Goal: Task Accomplishment & Management: Manage account settings

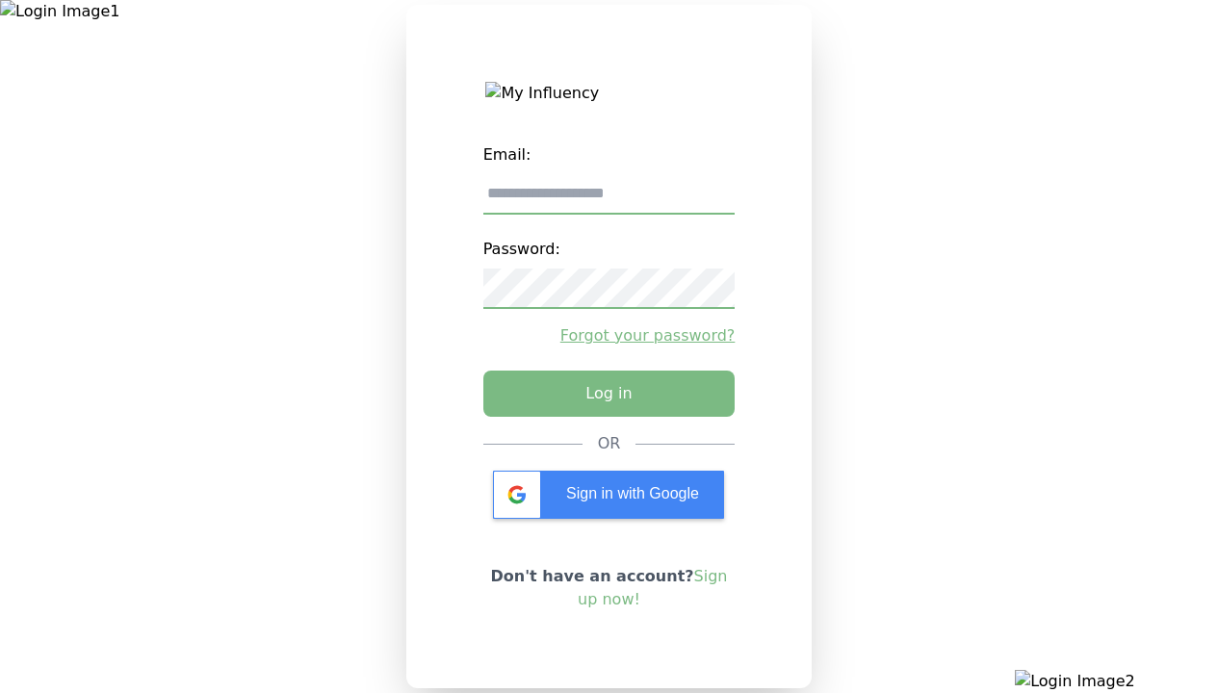
click at [608, 201] on input "email" at bounding box center [609, 194] width 252 height 40
type input "**********"
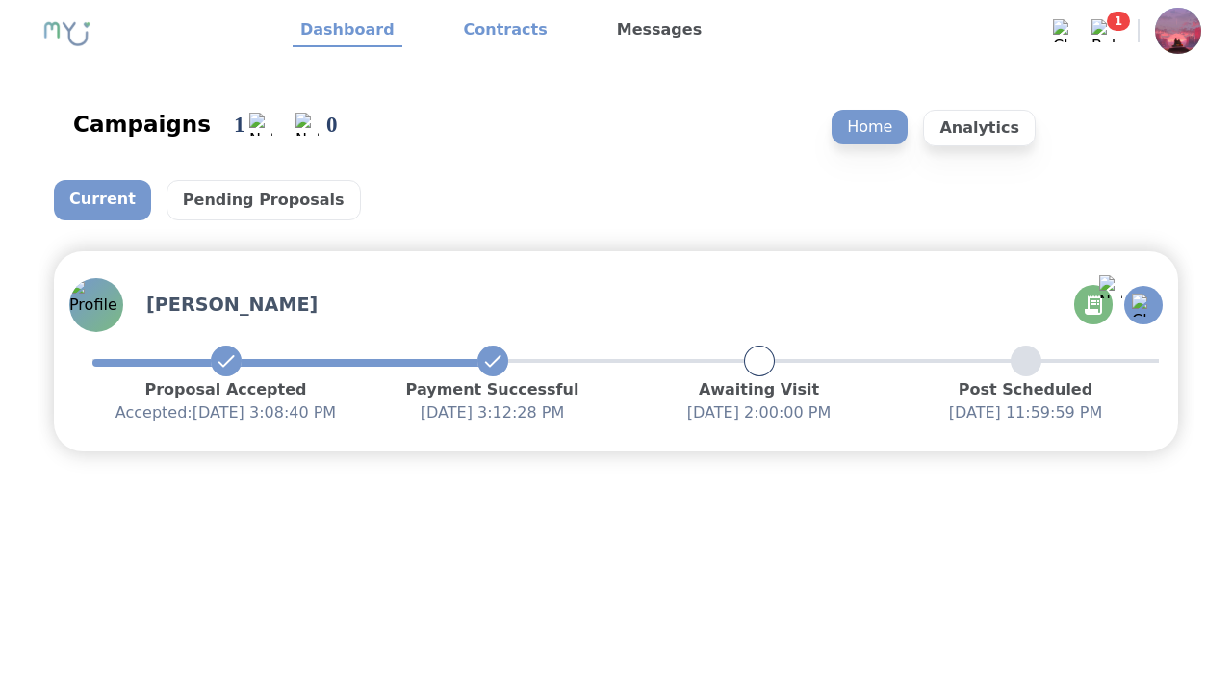
click at [494, 31] on link "Contracts" at bounding box center [505, 30] width 99 height 33
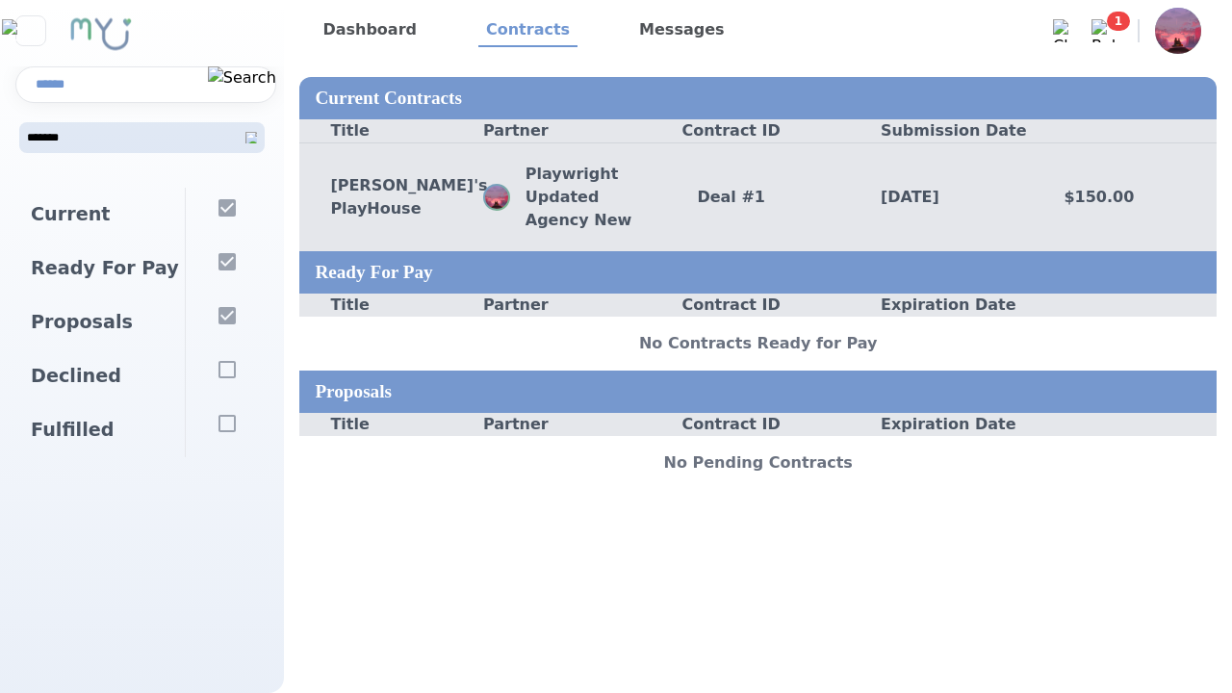
click at [758, 196] on div "Deal # 1" at bounding box center [758, 197] width 184 height 23
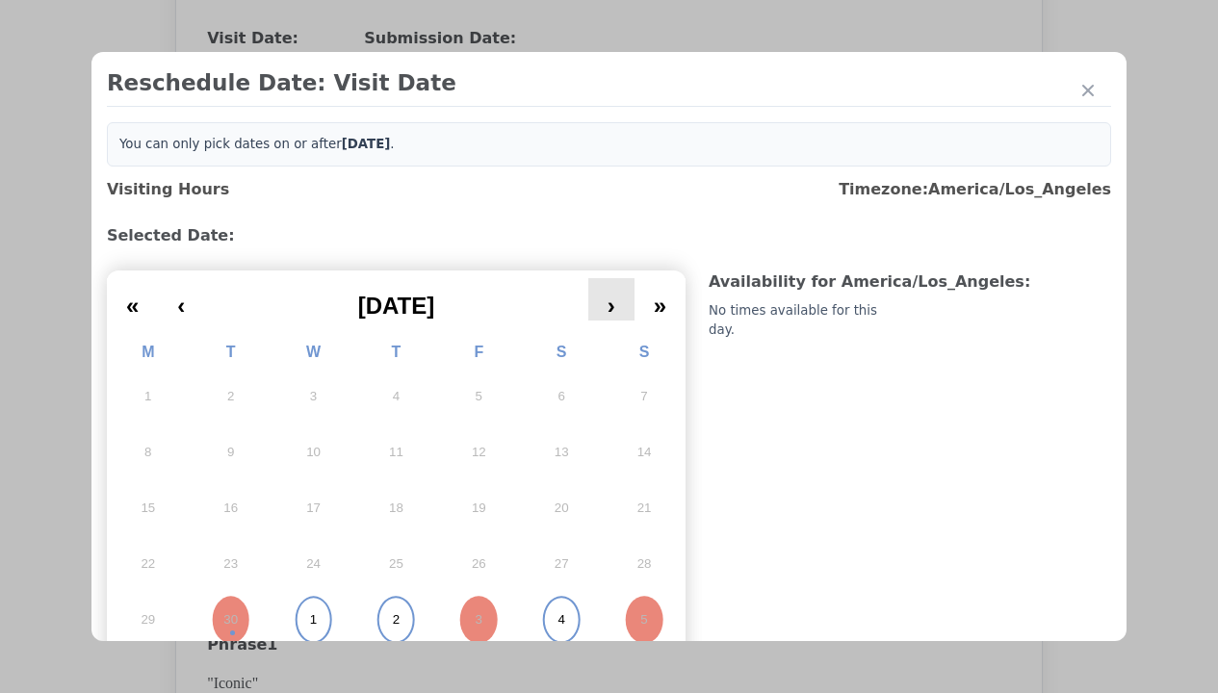
click at [606, 299] on button "›" at bounding box center [611, 299] width 46 height 42
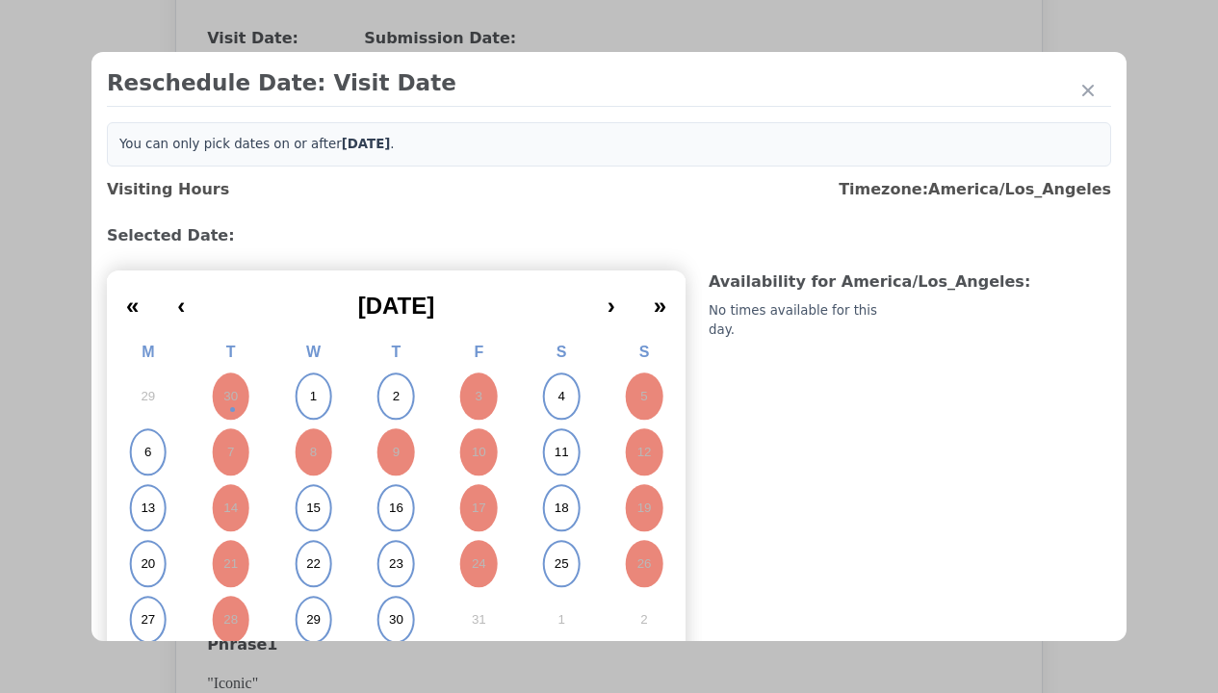
click at [1173, 396] on div at bounding box center [609, 346] width 1218 height 693
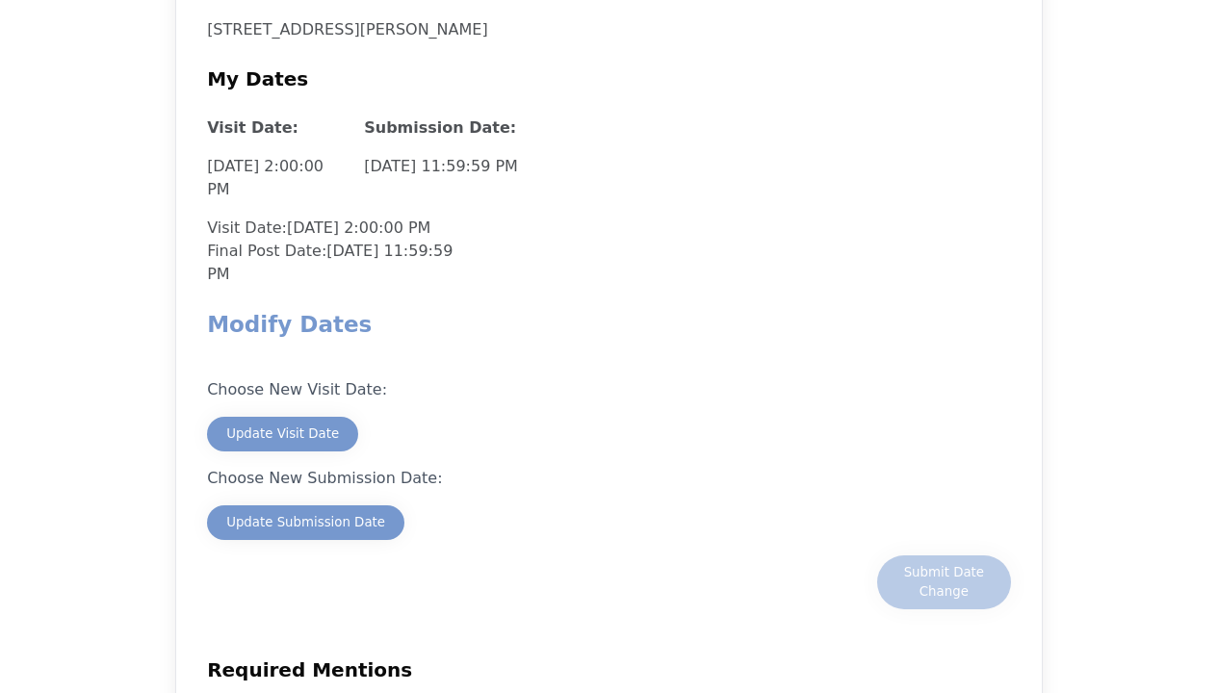
scroll to position [1623, 0]
